Goal: Information Seeking & Learning: Learn about a topic

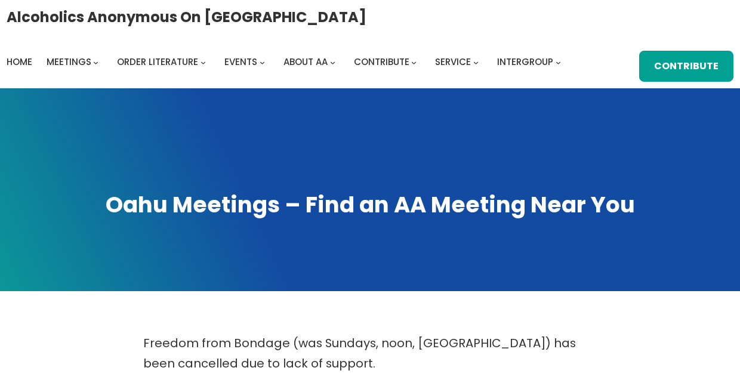
scroll to position [754, 0]
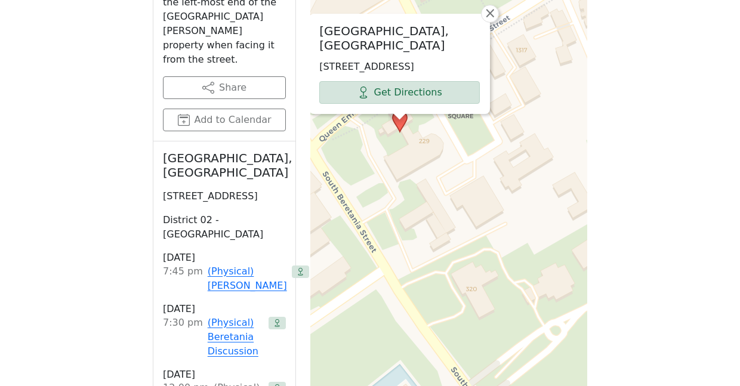
click at [423, 180] on div "St. Andrew's Cathedral, Davies Hall 229 Queen Emma Square, Honolulu, HI 96813, …" at bounding box center [448, 106] width 277 height 597
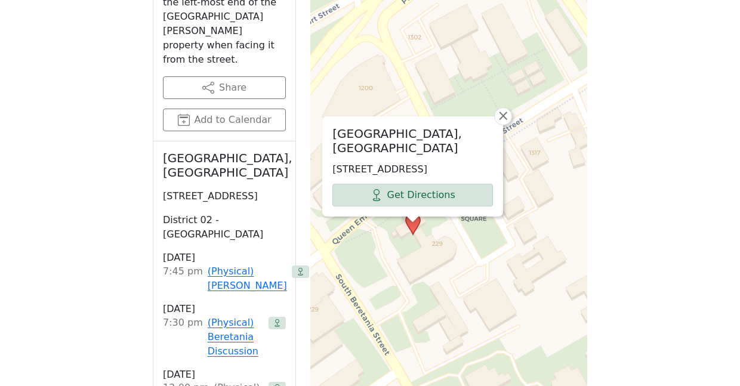
drag, startPoint x: 434, startPoint y: 112, endPoint x: 446, endPoint y: 217, distance: 106.3
click at [446, 217] on div "St. Andrew's Cathedral, Davies Hall 229 Queen Emma Square, Honolulu, HI 96813, …" at bounding box center [448, 106] width 277 height 597
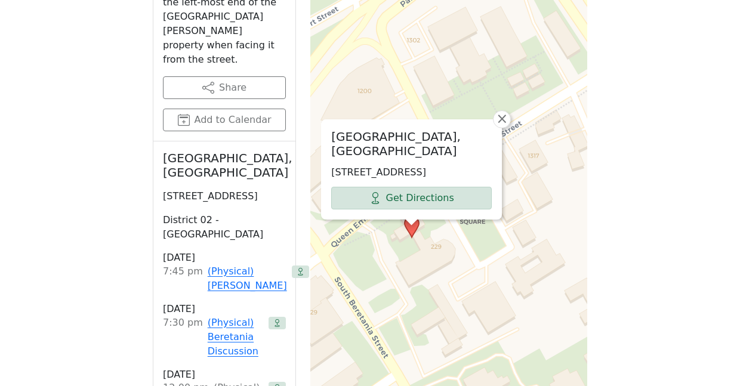
click at [446, 217] on div "St. Andrew's Cathedral, Davies Hall 229 Queen Emma Square, Honolulu, HI 96813, …" at bounding box center [448, 106] width 277 height 597
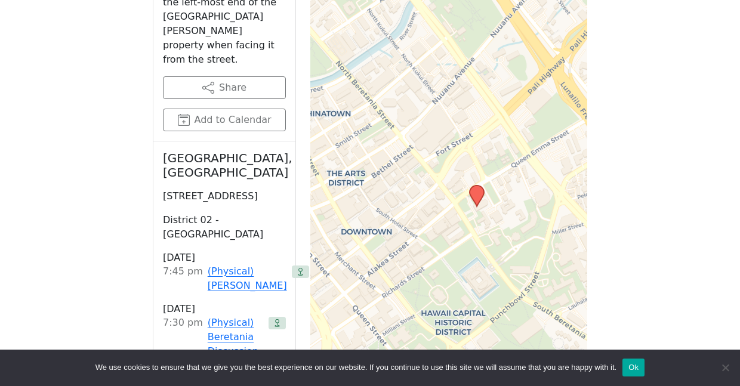
drag, startPoint x: 387, startPoint y: 207, endPoint x: 436, endPoint y: 171, distance: 60.7
click at [436, 171] on div "+ − Leaflet | © OpenStreetMap contributors © CARTO" at bounding box center [448, 106] width 277 height 597
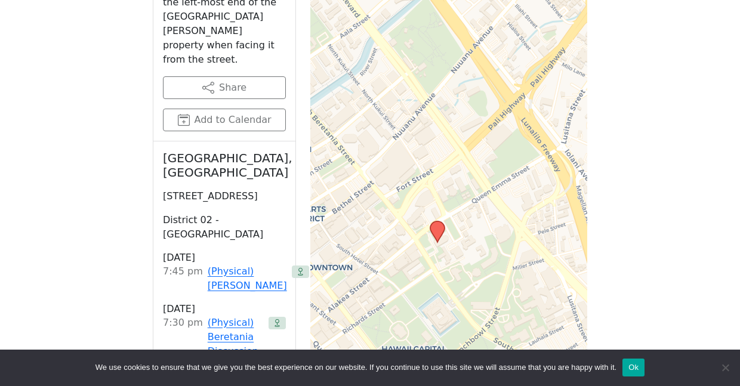
drag, startPoint x: 436, startPoint y: 177, endPoint x: 396, endPoint y: 212, distance: 52.8
click at [396, 213] on div "+ − Leaflet | © OpenStreetMap contributors © CARTO" at bounding box center [448, 106] width 277 height 597
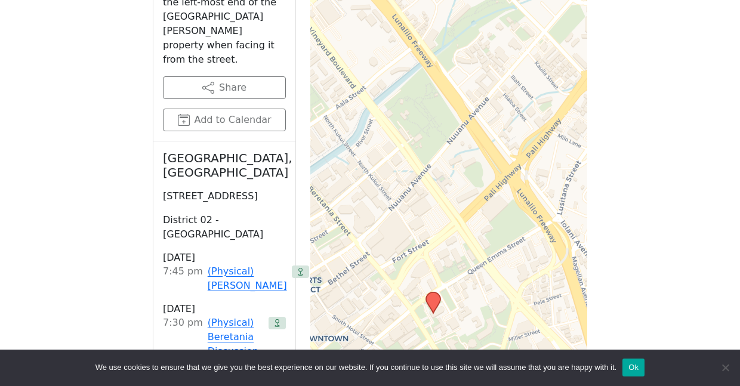
drag, startPoint x: 497, startPoint y: 122, endPoint x: 492, endPoint y: 194, distance: 71.8
click at [492, 194] on div "+ − Leaflet | © OpenStreetMap contributors © CARTO" at bounding box center [448, 106] width 277 height 597
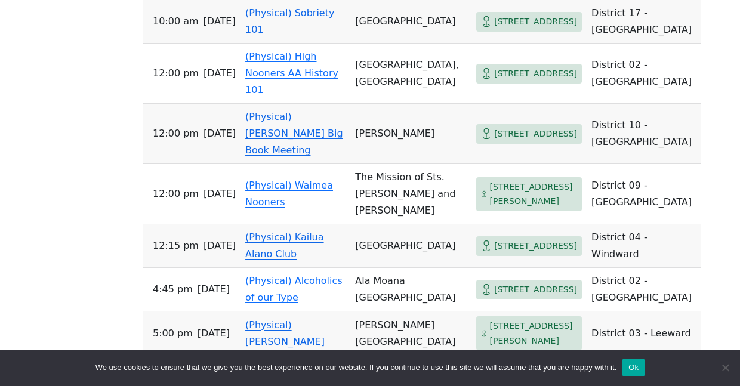
scroll to position [567, 0]
click at [275, 129] on link "(Physical) [PERSON_NAME] Big Book Meeting" at bounding box center [294, 134] width 98 height 45
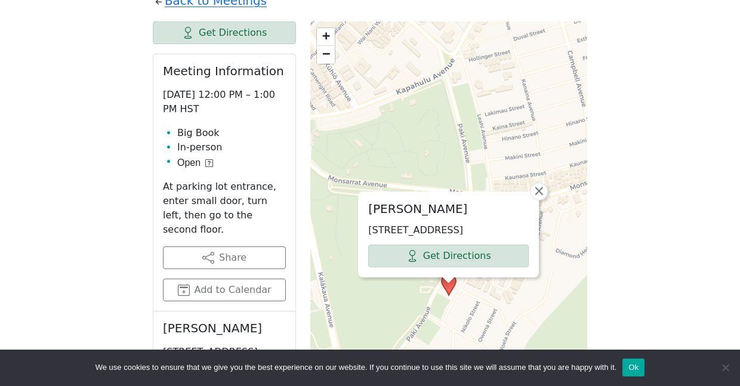
scroll to position [540, 0]
click at [324, 29] on span "+" at bounding box center [326, 36] width 8 height 15
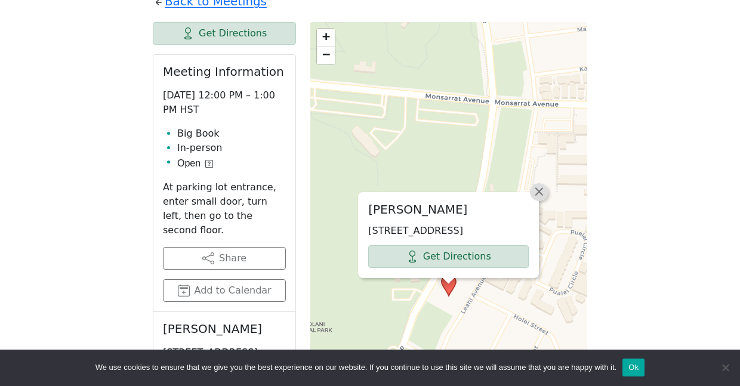
click at [543, 183] on link "×" at bounding box center [539, 192] width 18 height 18
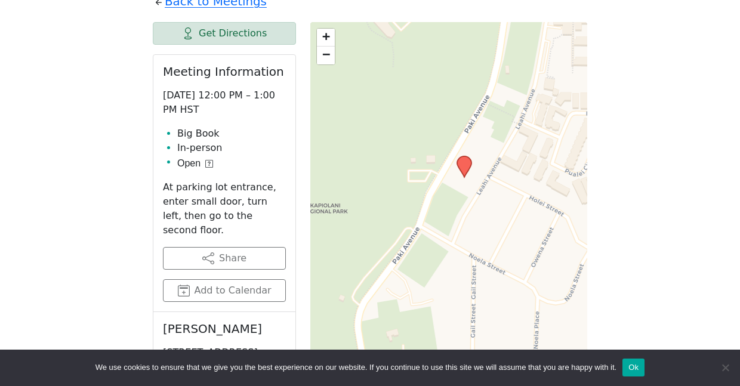
drag, startPoint x: 510, startPoint y: 265, endPoint x: 525, endPoint y: 146, distance: 119.8
click at [525, 146] on div "+ − Leaflet | © OpenStreetMap contributors © CARTO" at bounding box center [448, 312] width 277 height 581
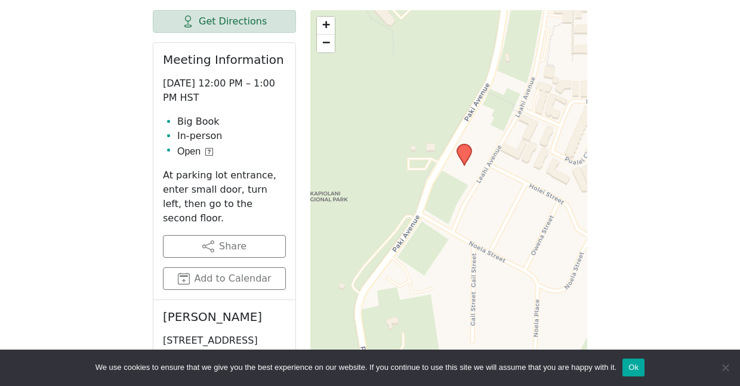
scroll to position [551, 0]
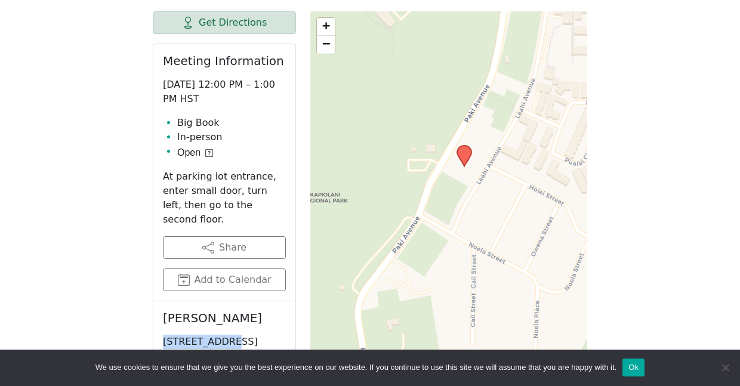
drag, startPoint x: 164, startPoint y: 294, endPoint x: 224, endPoint y: 294, distance: 60.9
click at [224, 335] on p "[STREET_ADDRESS]" at bounding box center [224, 342] width 123 height 14
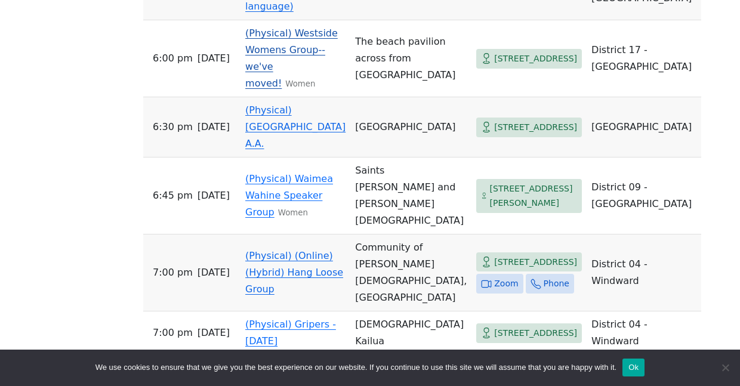
scroll to position [1111, 0]
click at [296, 149] on link "(Physical) [GEOGRAPHIC_DATA] A.A." at bounding box center [295, 126] width 100 height 45
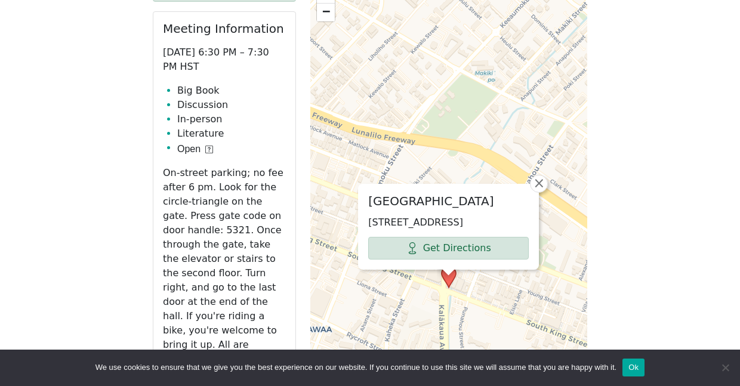
scroll to position [556, 0]
click at [544, 178] on link "×" at bounding box center [539, 183] width 18 height 18
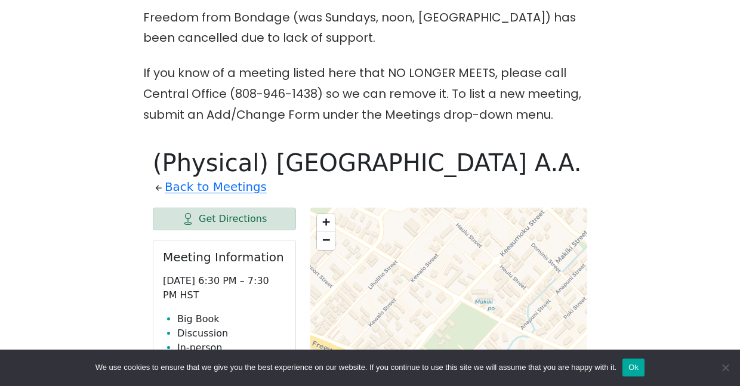
scroll to position [1111, 0]
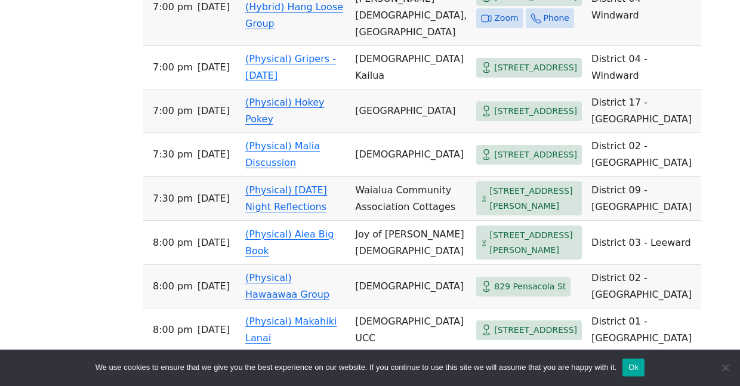
scroll to position [1379, 0]
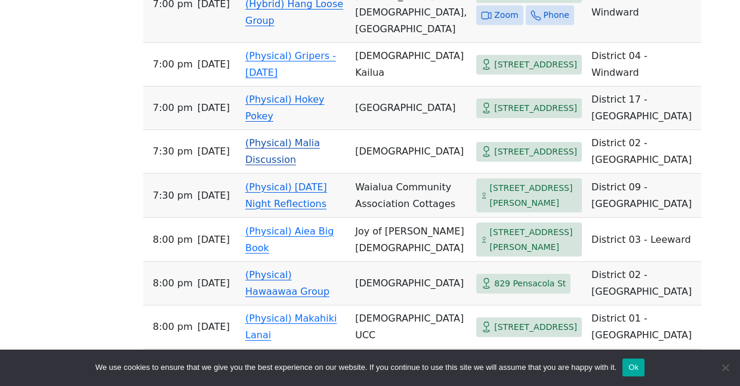
click at [301, 174] on td "(Physical) Malia Discussion" at bounding box center [296, 152] width 110 height 44
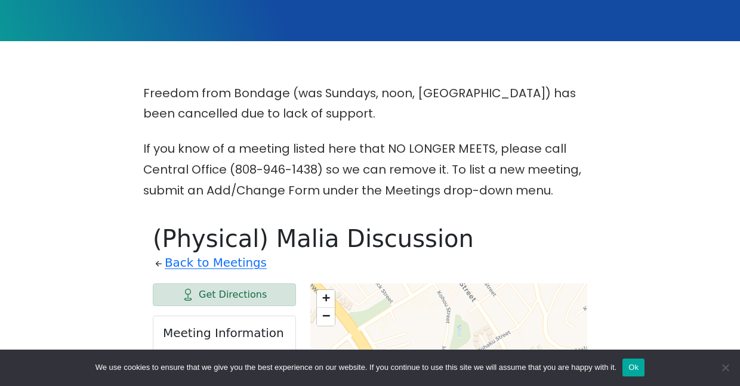
scroll to position [247, 0]
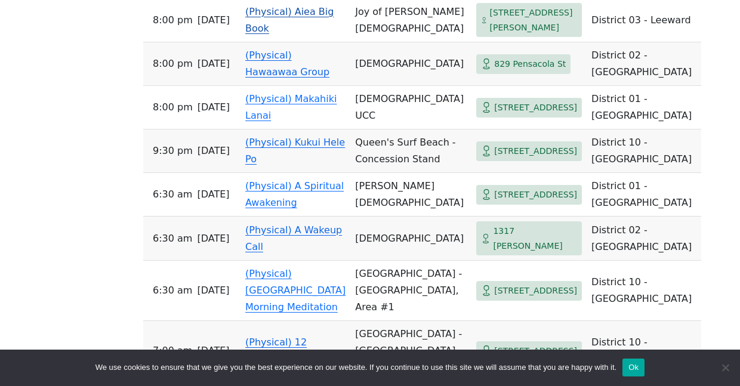
scroll to position [1600, 0]
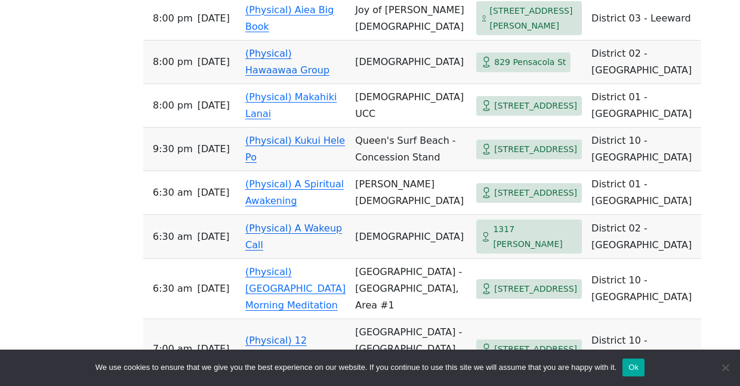
click at [274, 76] on link "(Physical) Hawaawaa Group" at bounding box center [287, 62] width 84 height 28
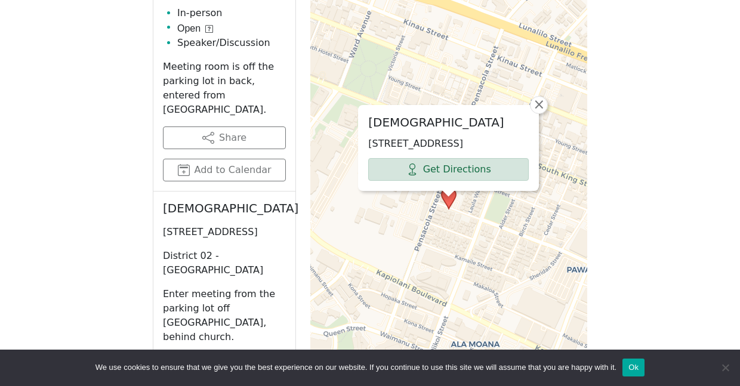
scroll to position [1104, 0]
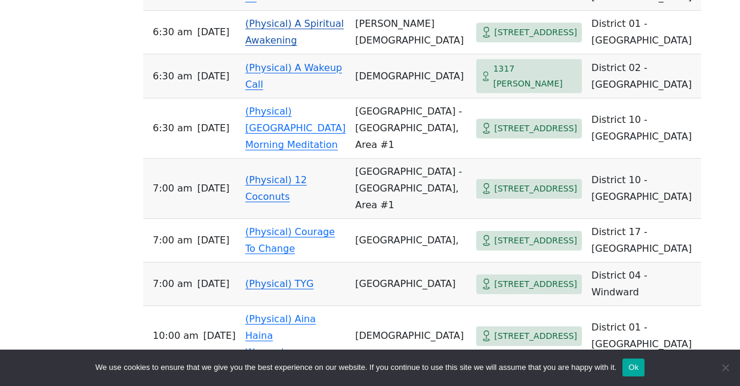
scroll to position [1762, 0]
